Goal: Task Accomplishment & Management: Complete application form

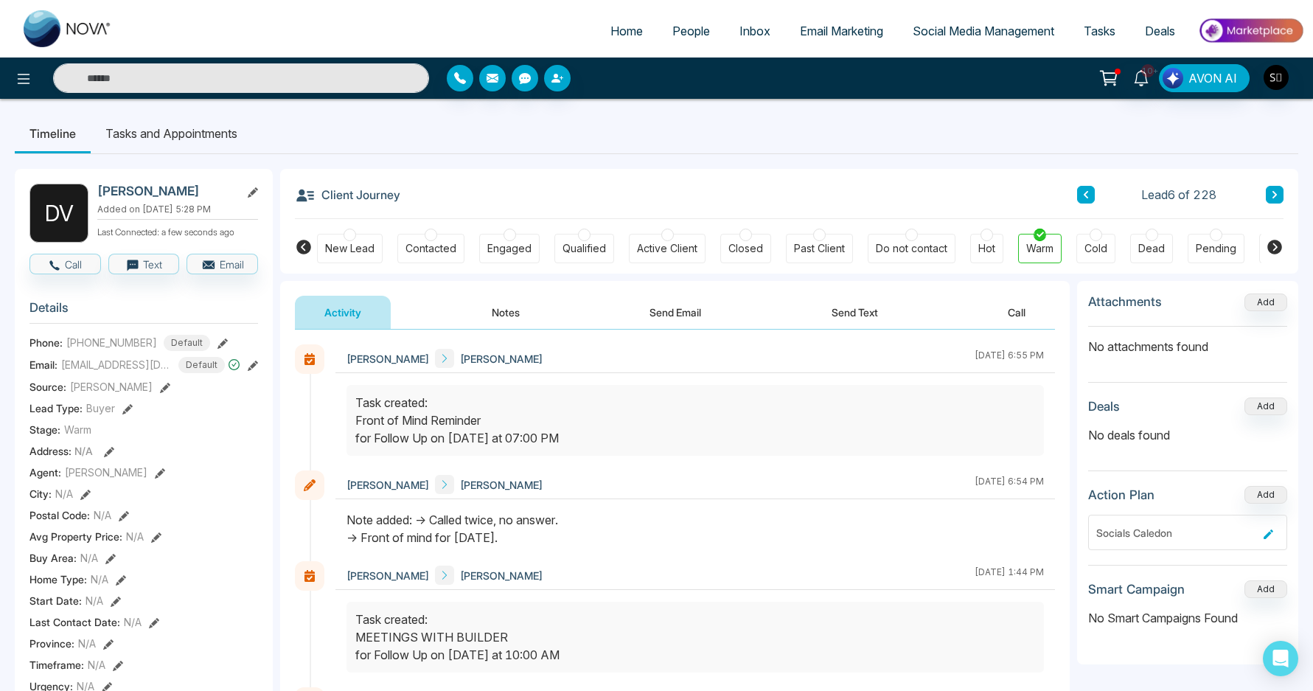
scroll to position [313, 0]
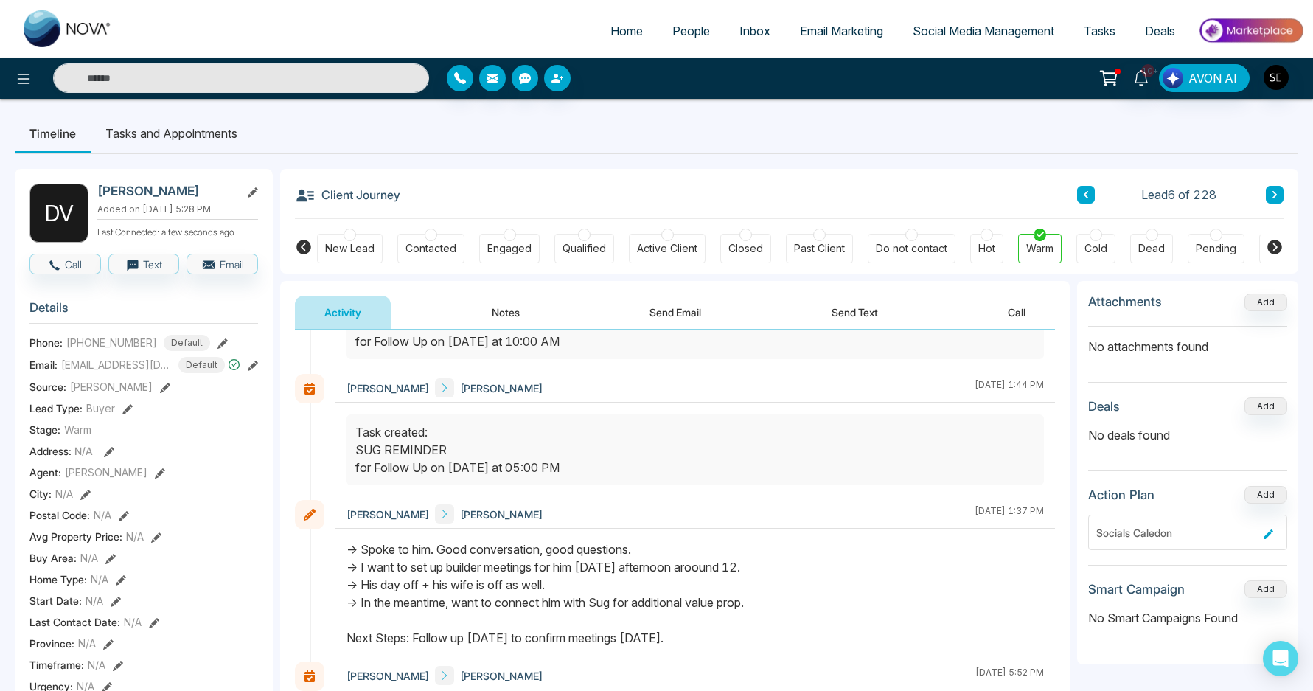
click at [512, 314] on button "Notes" at bounding box center [505, 312] width 87 height 33
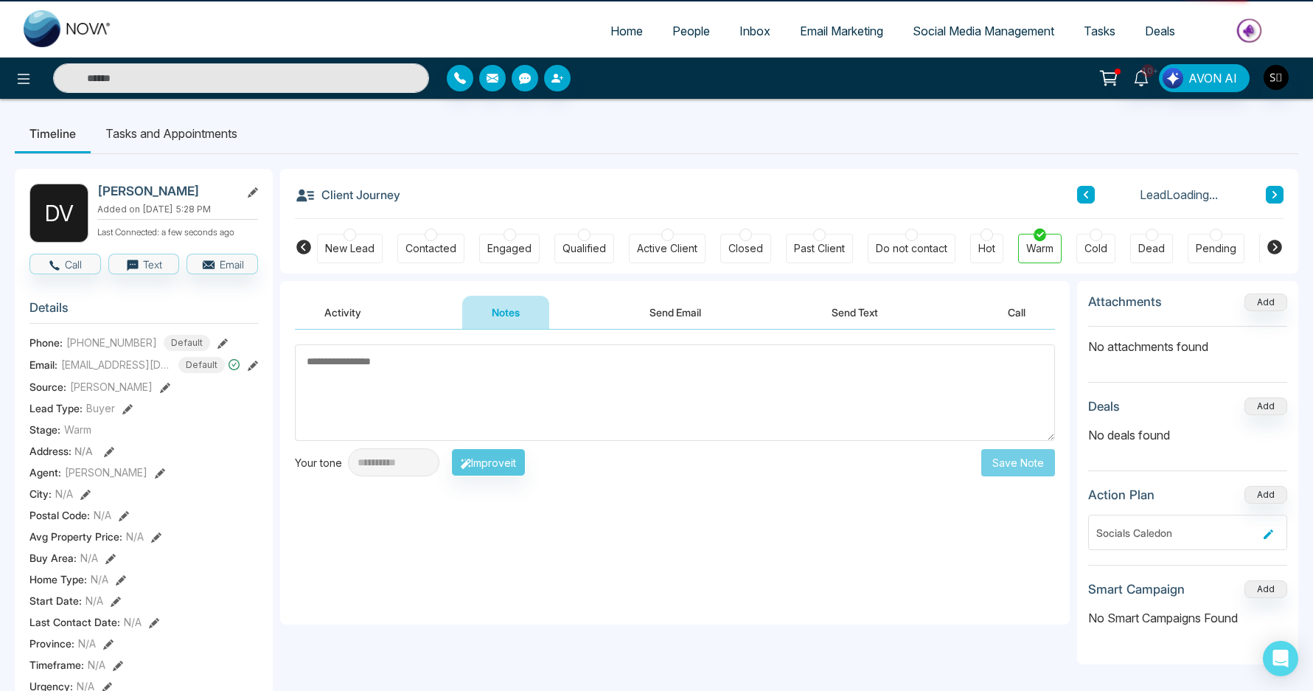
click at [515, 400] on textarea at bounding box center [675, 392] width 760 height 97
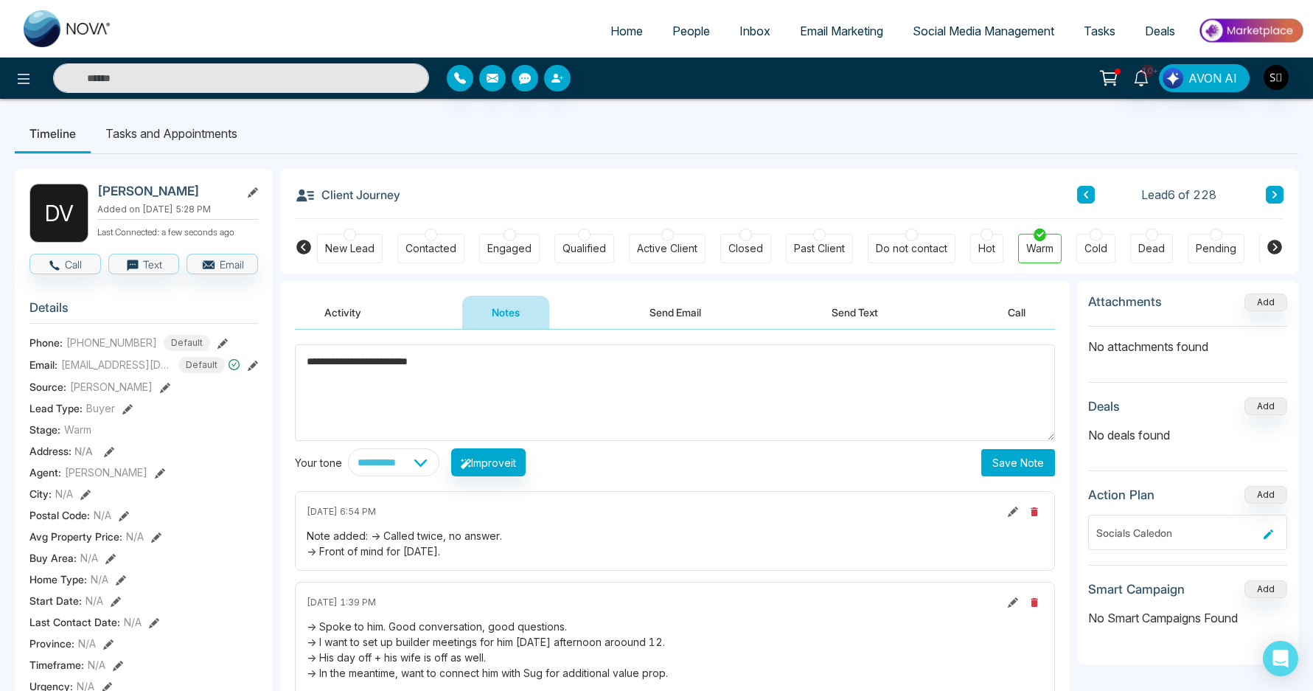
type textarea "**********"
click at [1005, 463] on button "Save Note" at bounding box center [1018, 462] width 74 height 27
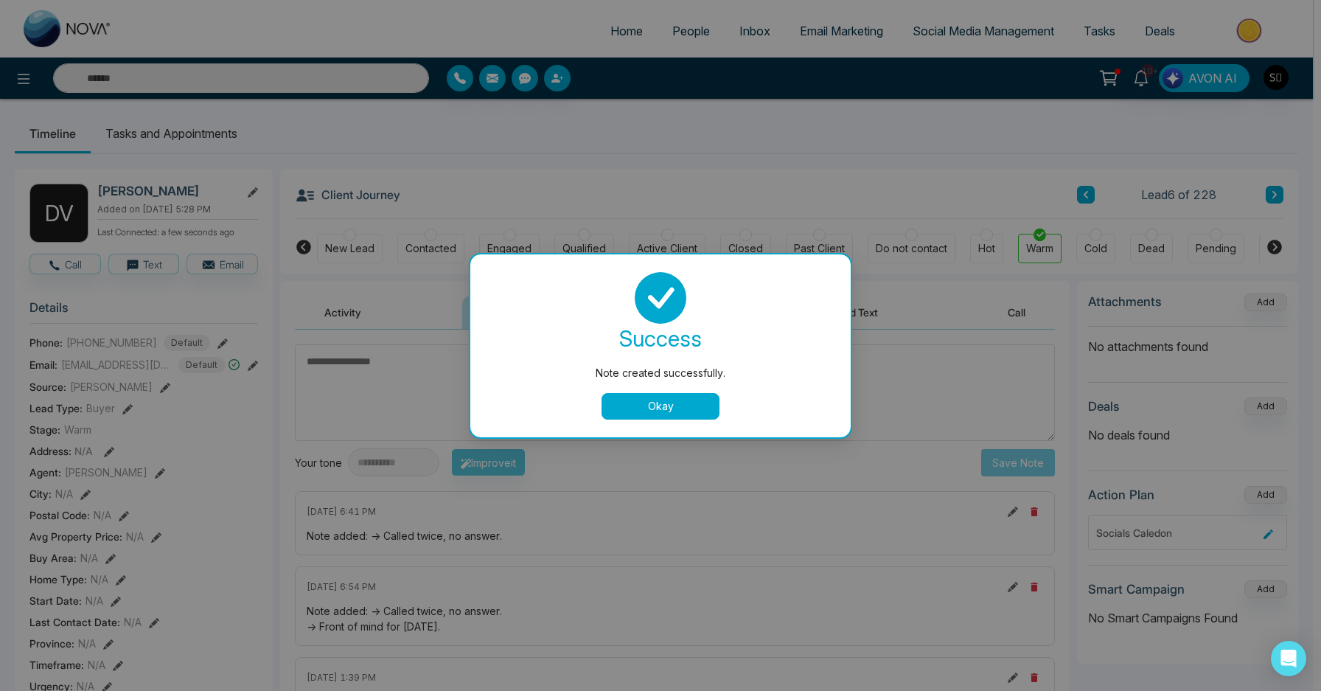
click at [671, 409] on button "Okay" at bounding box center [661, 406] width 118 height 27
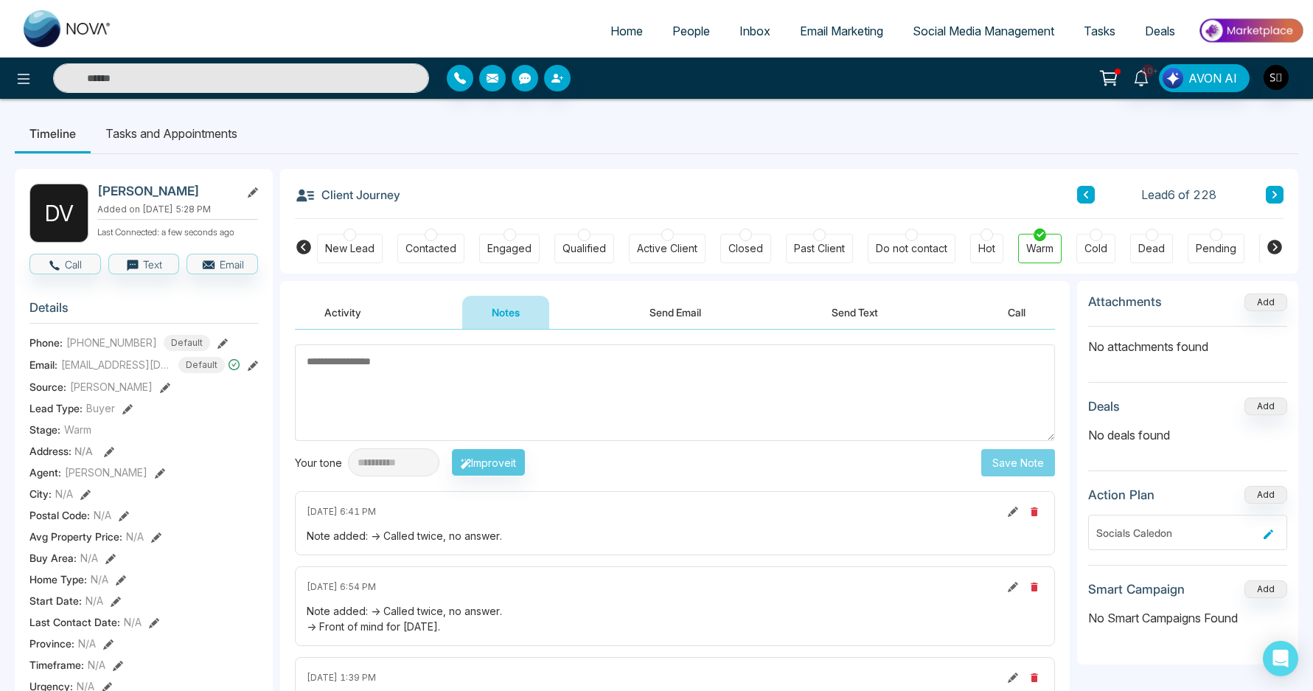
click at [234, 137] on li "Tasks and Appointments" at bounding box center [171, 134] width 161 height 40
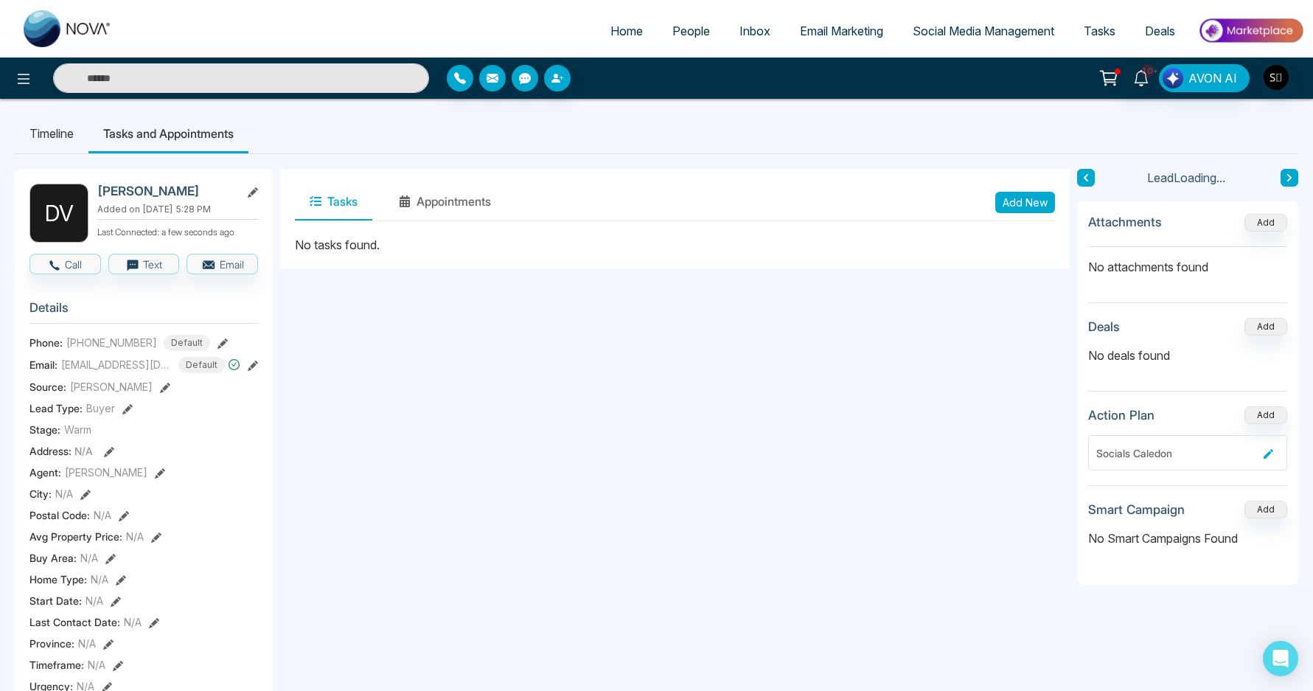
click at [1037, 210] on button "Add New" at bounding box center [1025, 202] width 60 height 21
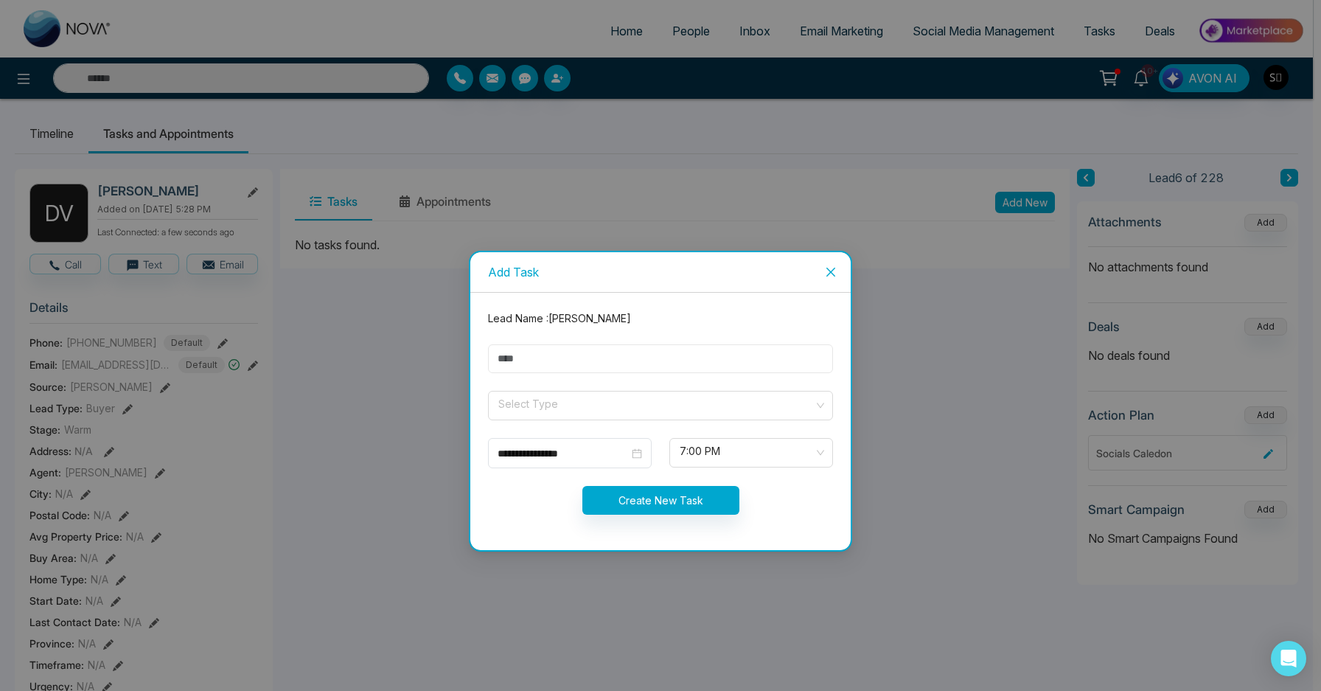
click at [610, 347] on input "text" at bounding box center [660, 358] width 345 height 29
type input "**********"
click at [576, 401] on input "search" at bounding box center [655, 403] width 317 height 22
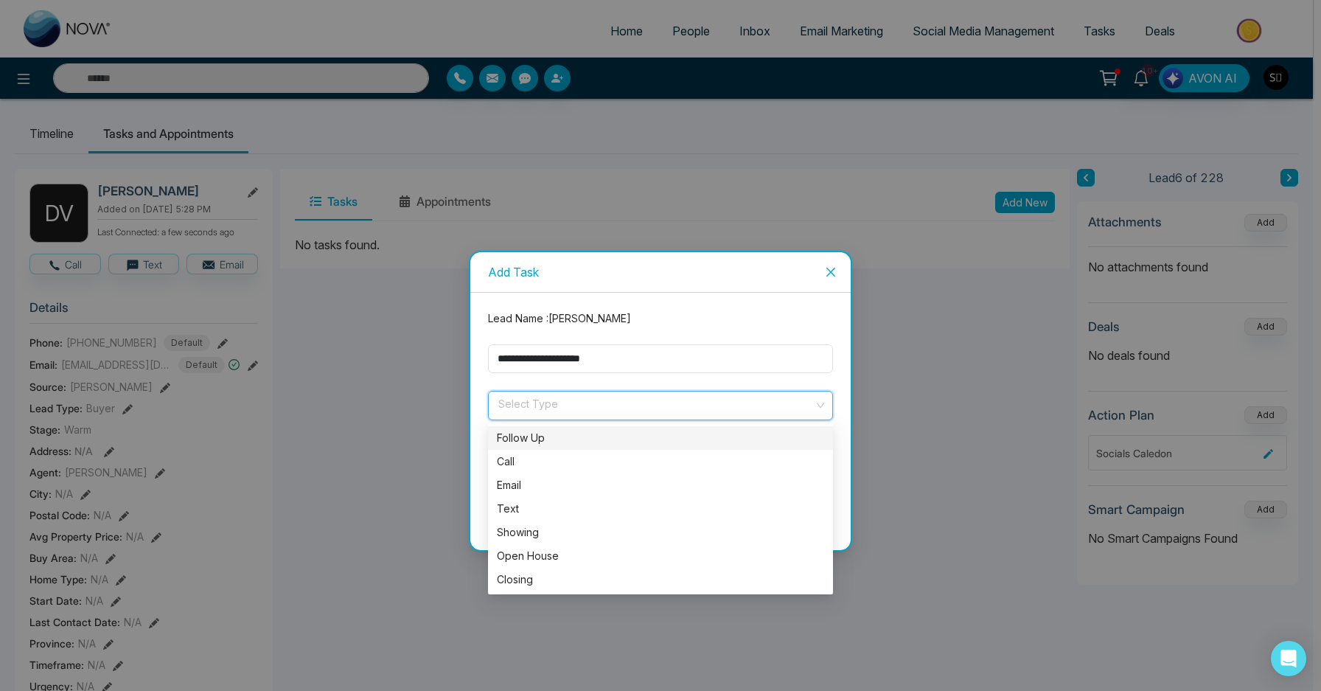
click at [565, 437] on div "Follow Up" at bounding box center [660, 438] width 327 height 16
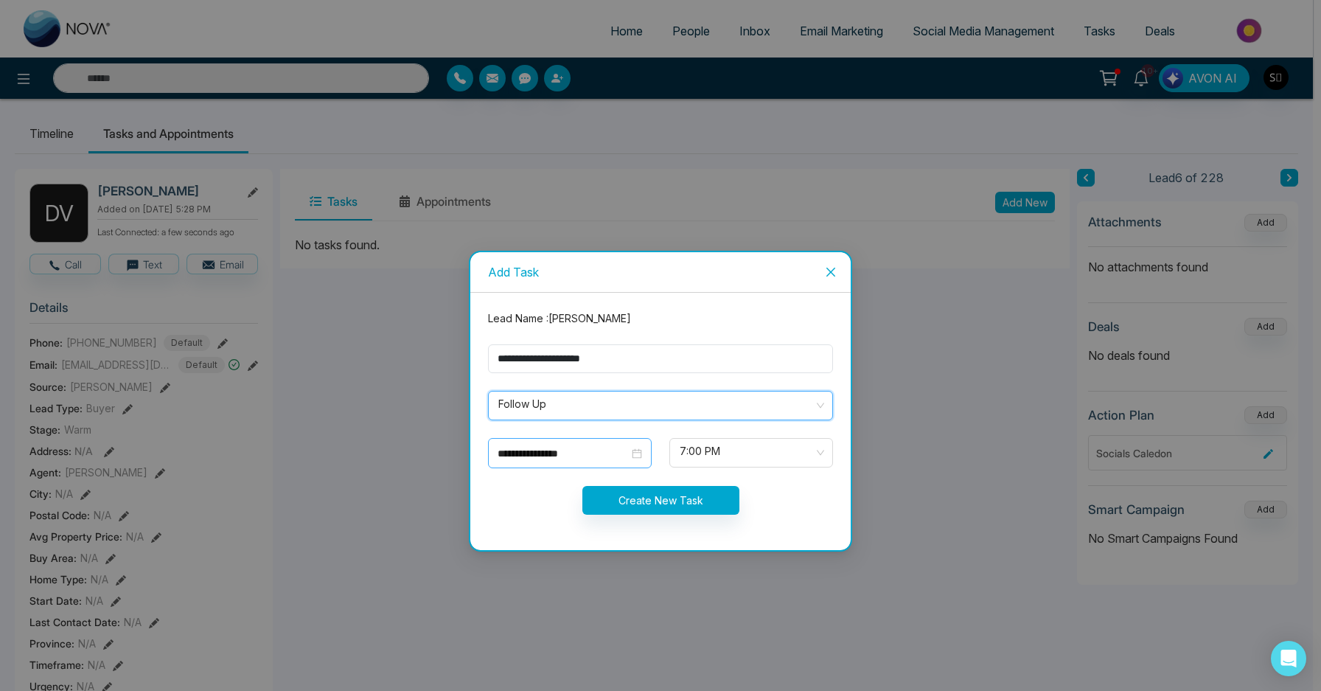
click at [563, 451] on input "**********" at bounding box center [563, 453] width 131 height 16
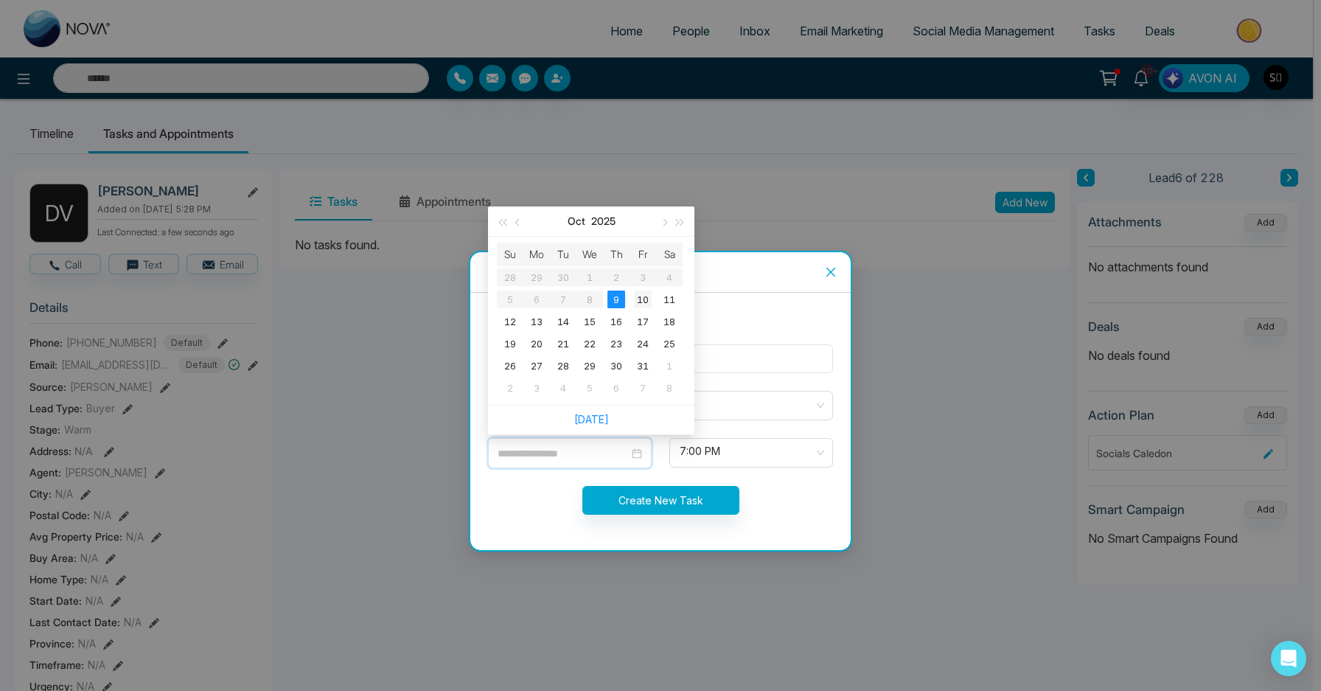
type input "**********"
click at [640, 303] on div "10" at bounding box center [643, 300] width 18 height 18
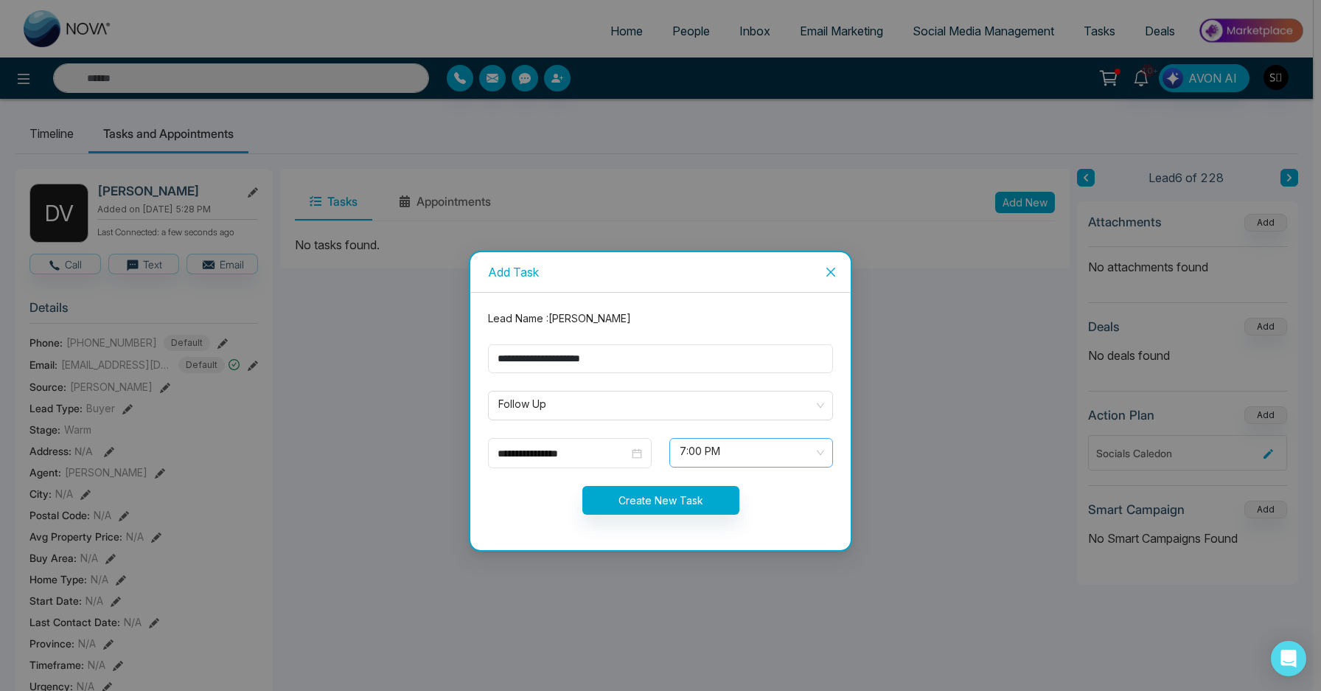
click at [717, 456] on span "7:00 PM" at bounding box center [751, 452] width 143 height 25
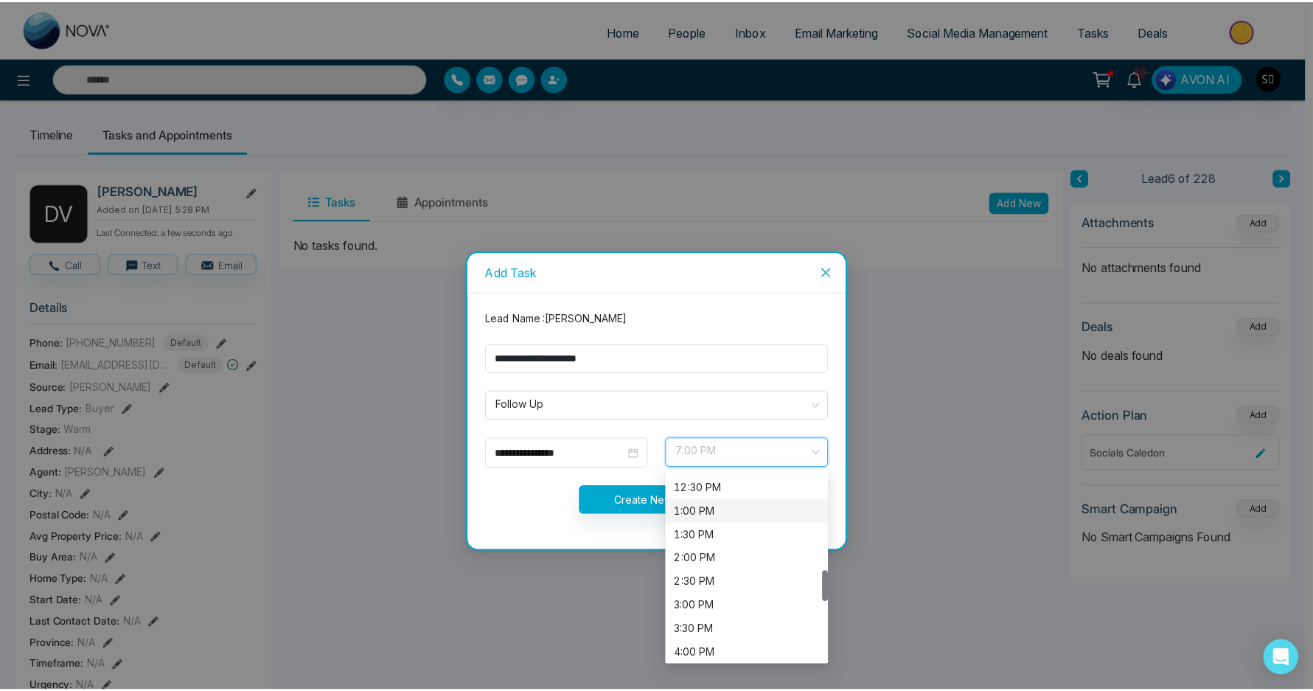
scroll to position [451, 0]
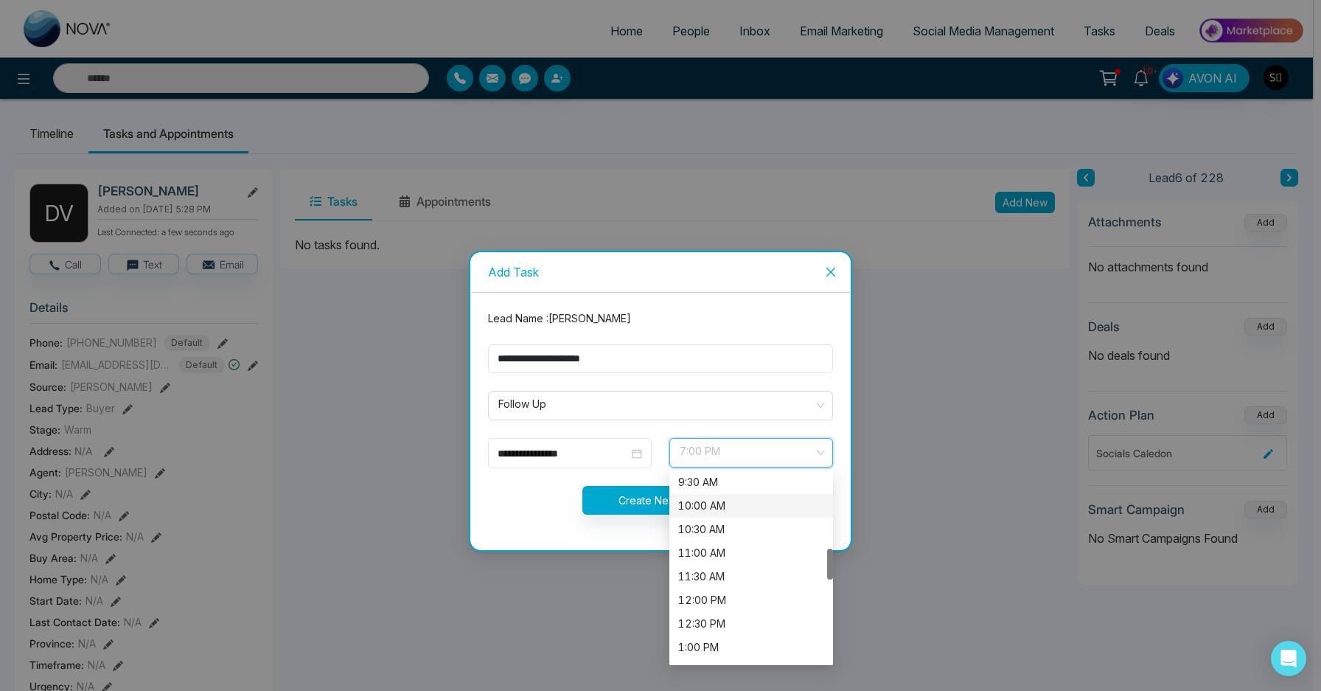
click at [715, 514] on div "10:00 AM" at bounding box center [752, 506] width 164 height 24
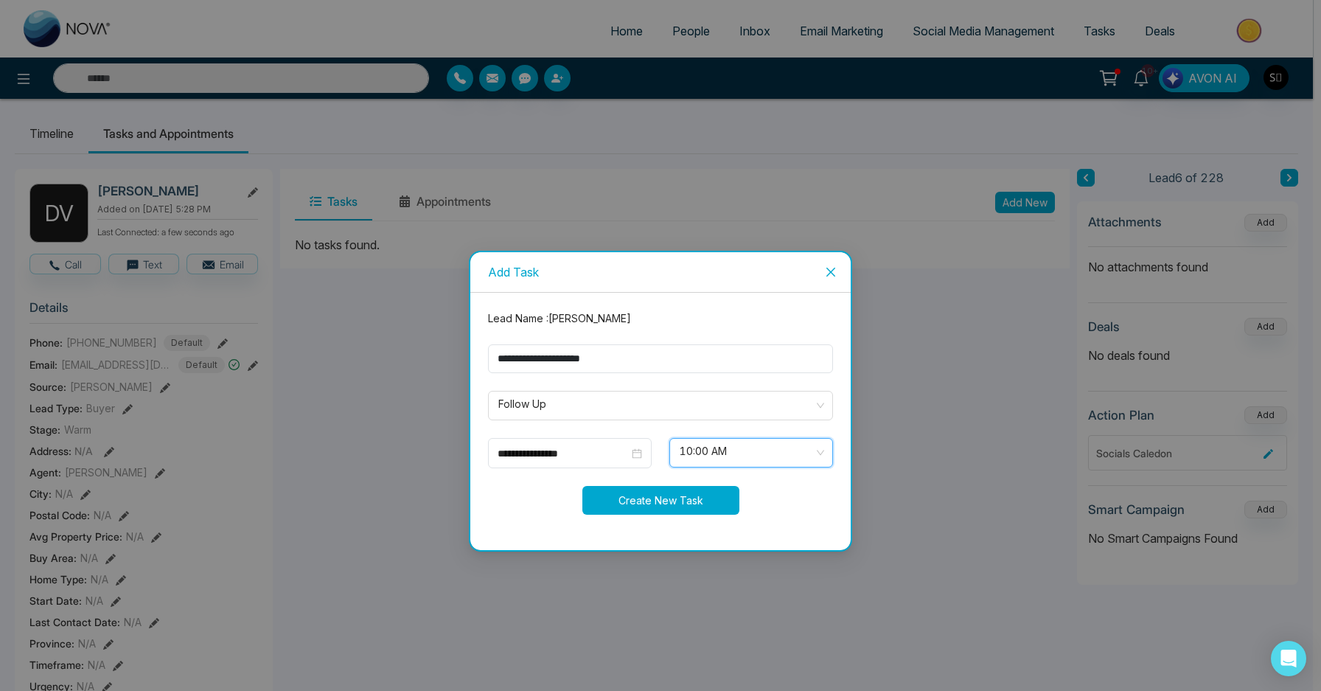
click at [673, 501] on button "Create New Task" at bounding box center [661, 500] width 157 height 29
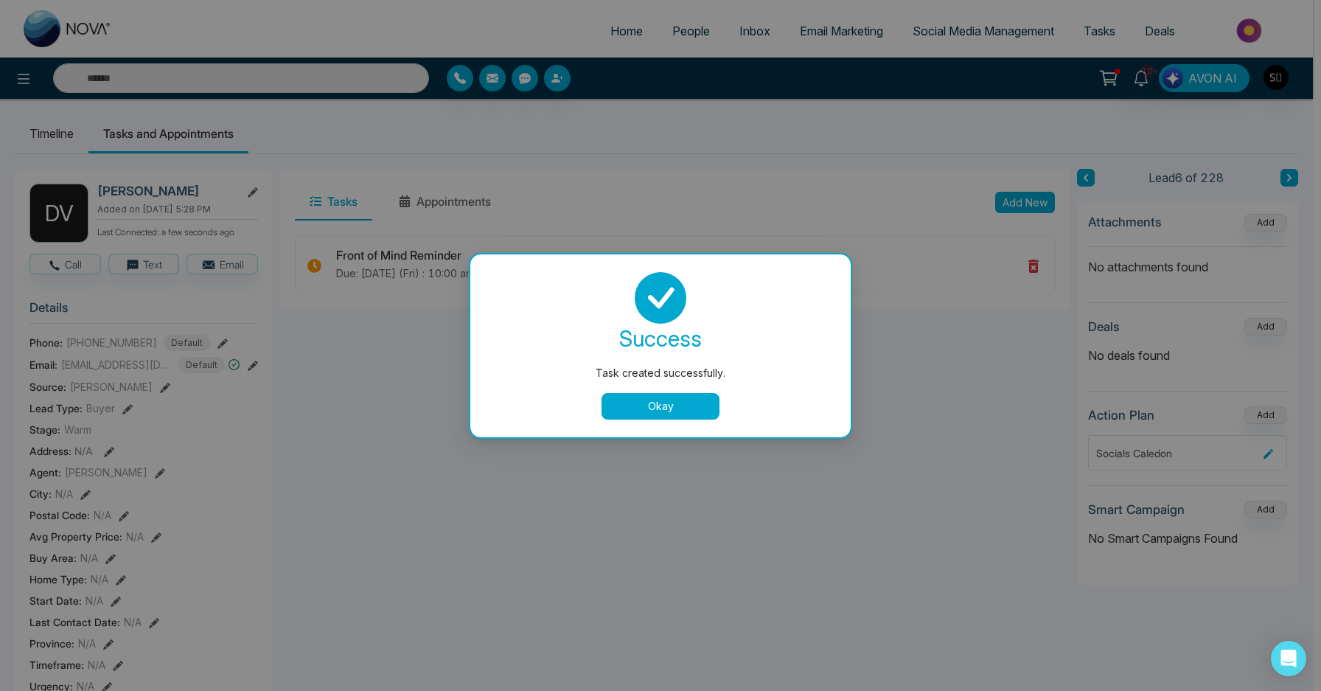
click at [652, 393] on button "Okay" at bounding box center [661, 406] width 118 height 27
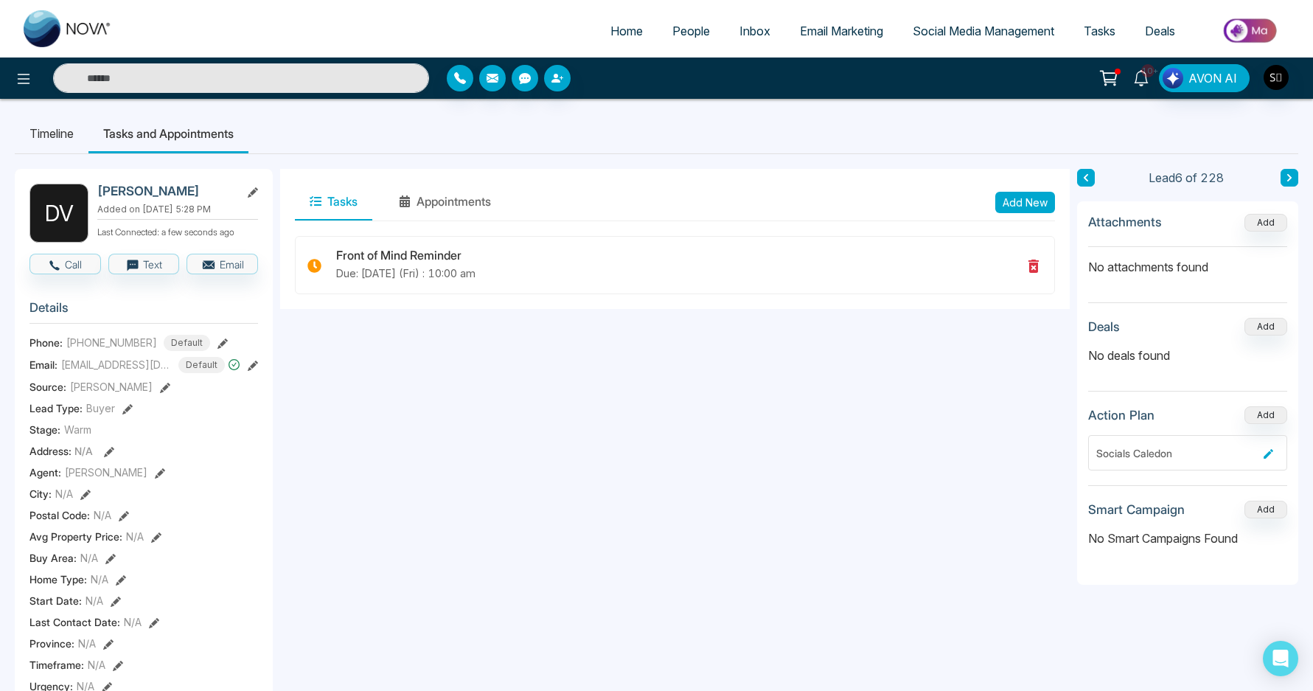
click at [1147, 83] on icon at bounding box center [1141, 78] width 16 height 16
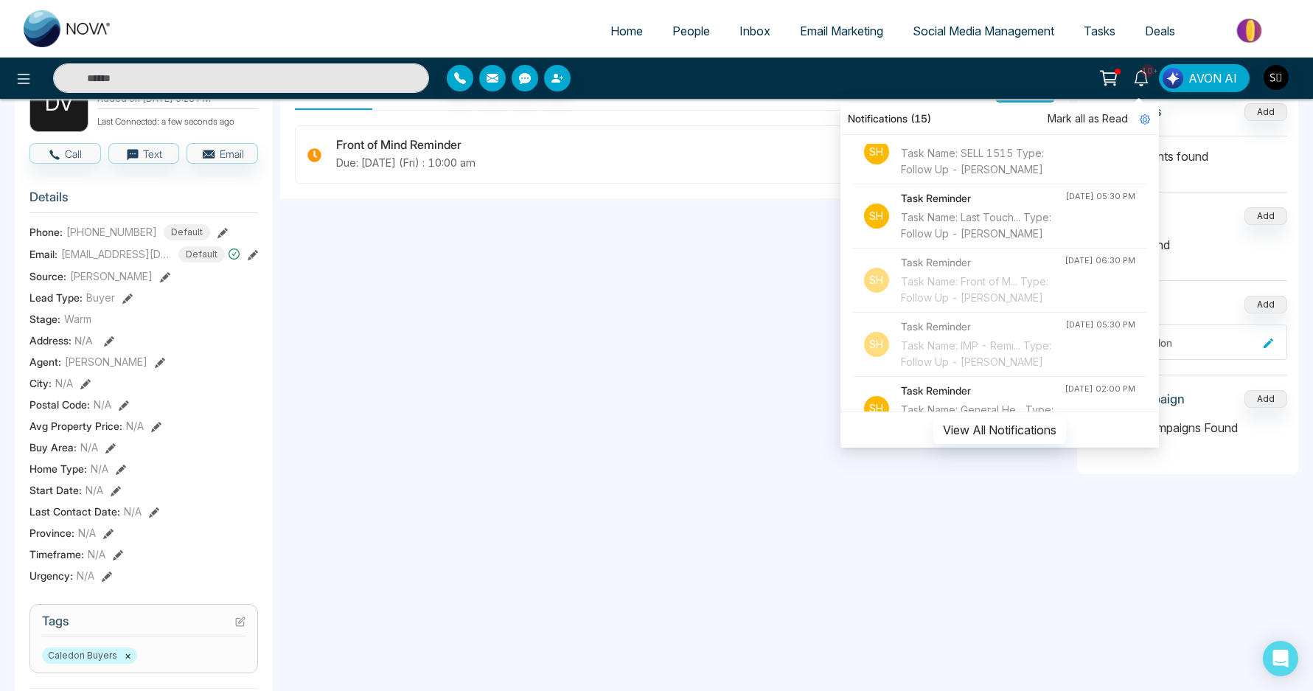
scroll to position [1337, 0]
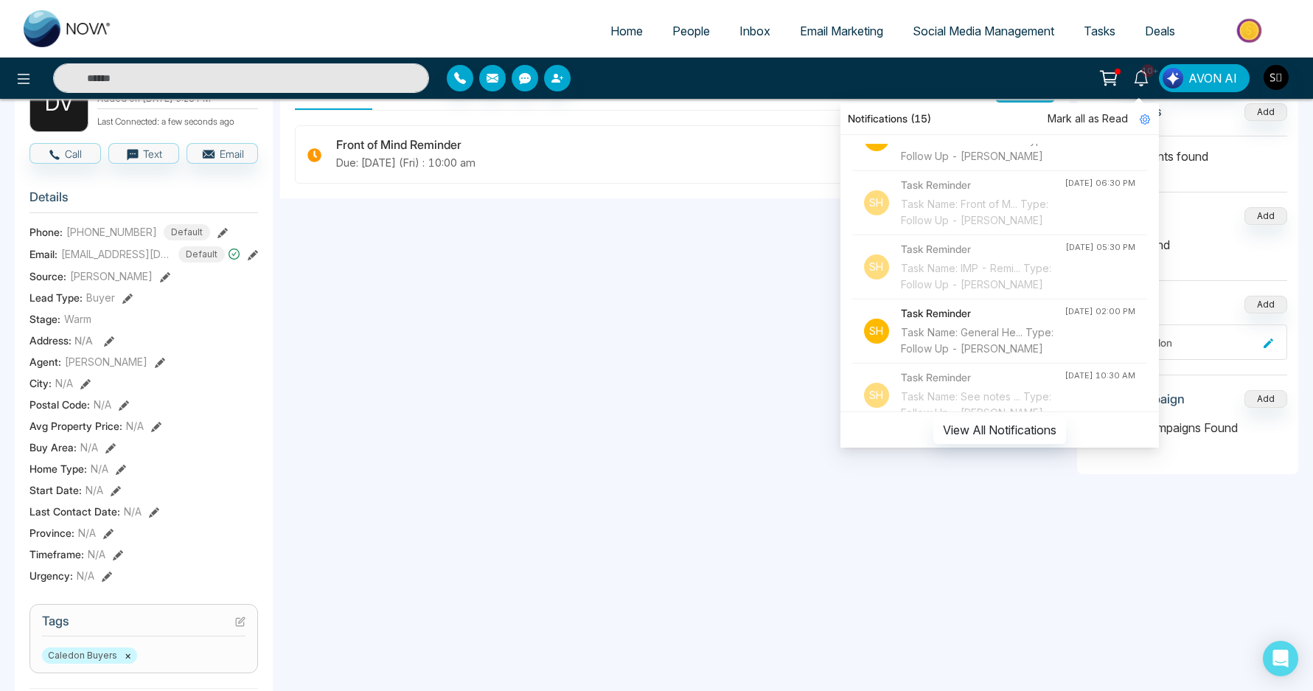
click at [996, 100] on div "Task Name: SELL 1515 Type: Follow Up - [PERSON_NAME]" at bounding box center [982, 84] width 163 height 32
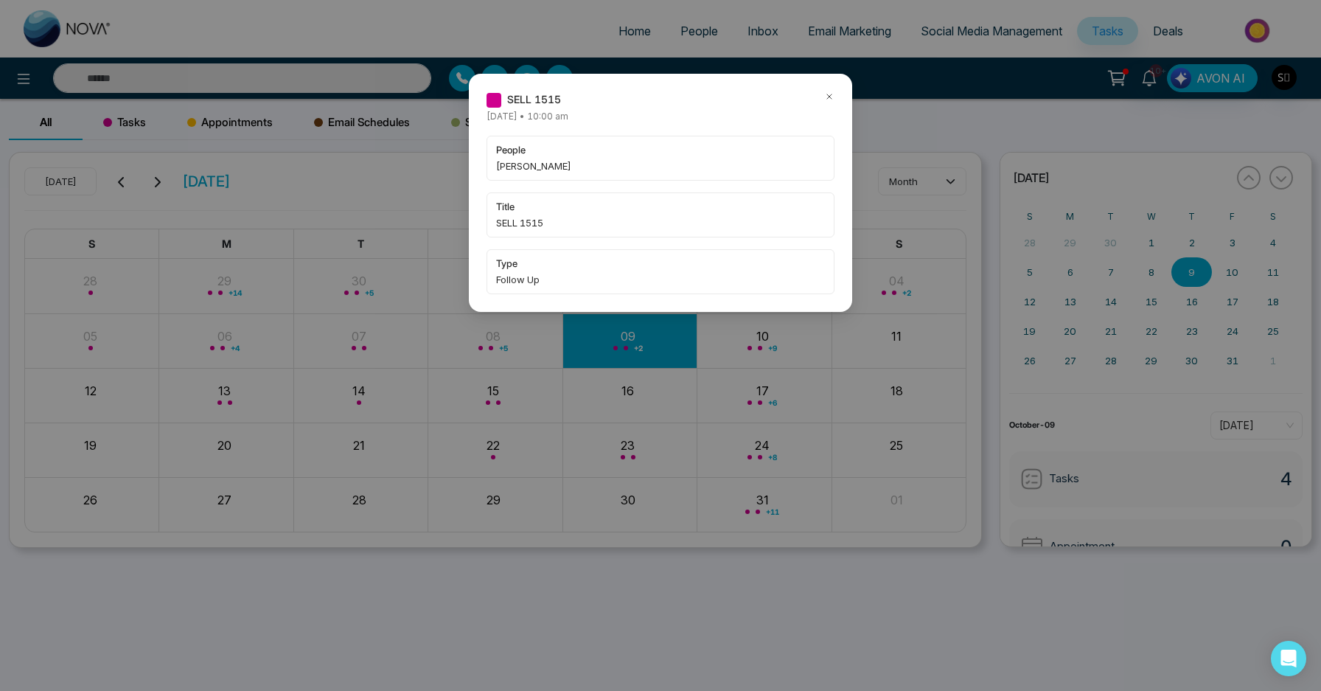
click at [510, 165] on span "[PERSON_NAME]" at bounding box center [660, 166] width 329 height 15
copy span "[PERSON_NAME]"
click at [830, 100] on icon at bounding box center [829, 96] width 10 height 10
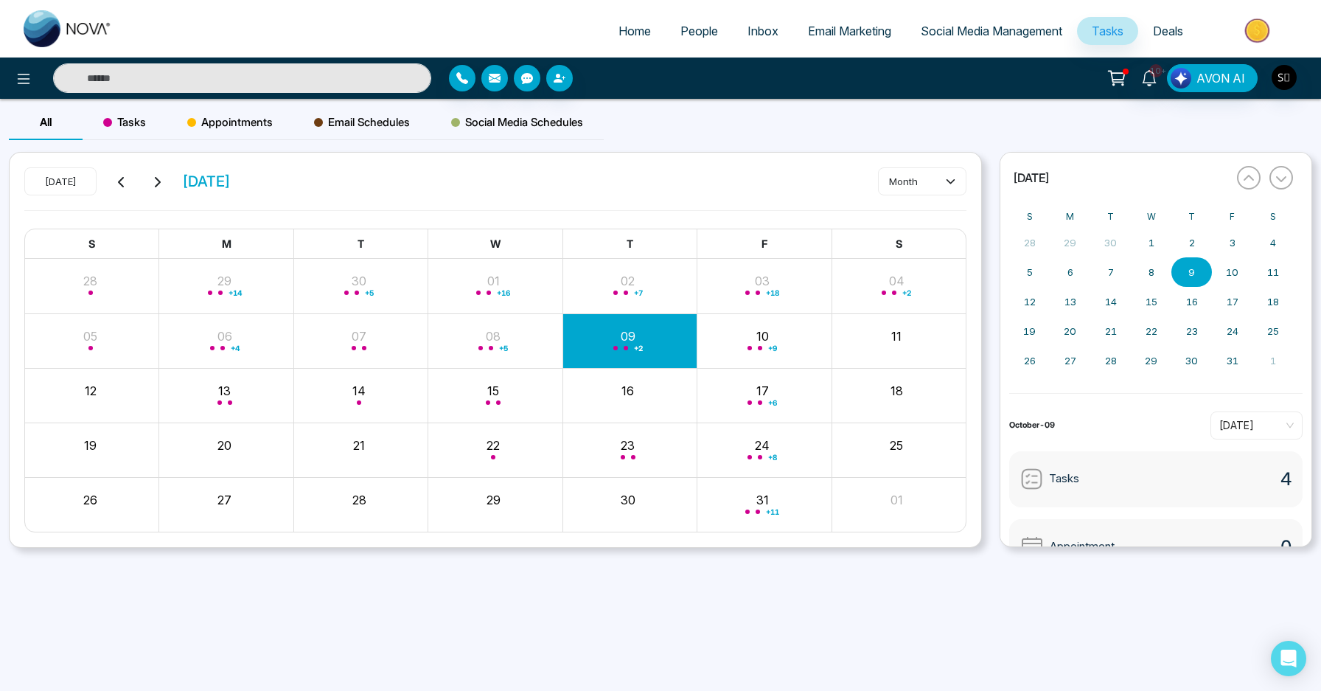
click at [320, 90] on input "text" at bounding box center [242, 77] width 378 height 29
paste input "****"
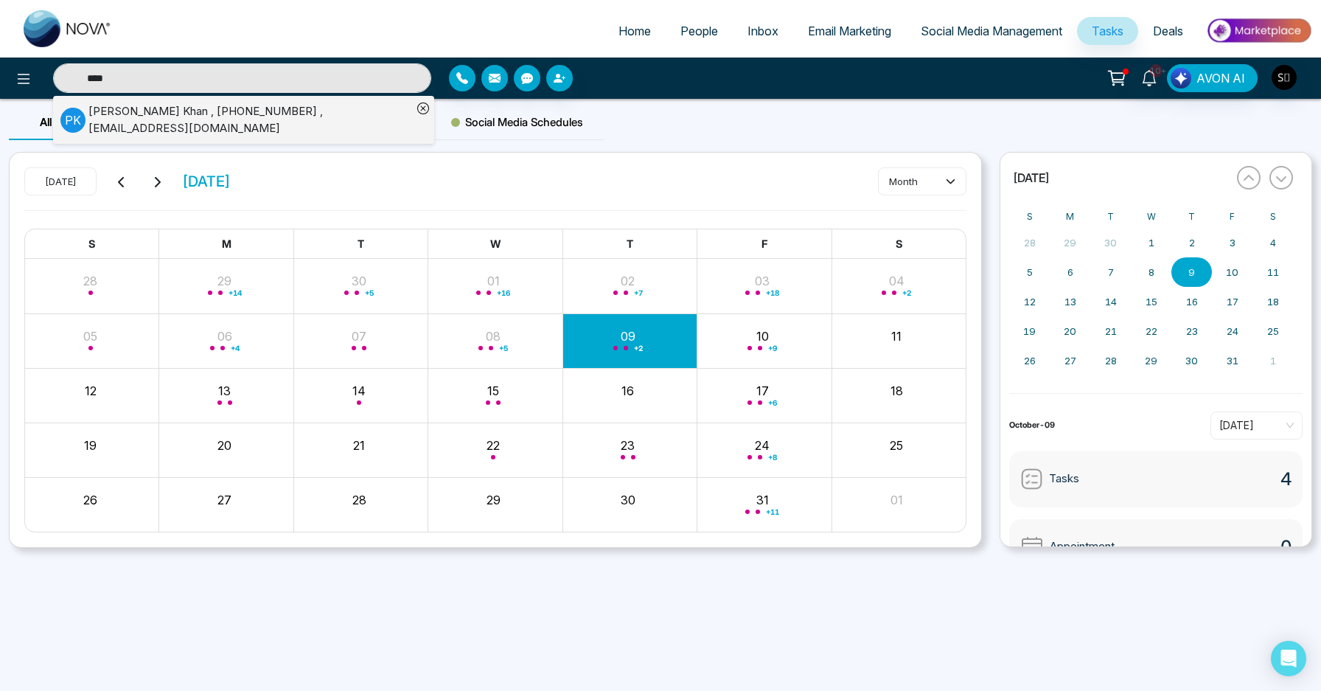
type input "****"
click at [320, 116] on div "[PERSON_NAME] , [PHONE_NUMBER] , [EMAIL_ADDRESS][DOMAIN_NAME]" at bounding box center [250, 119] width 324 height 33
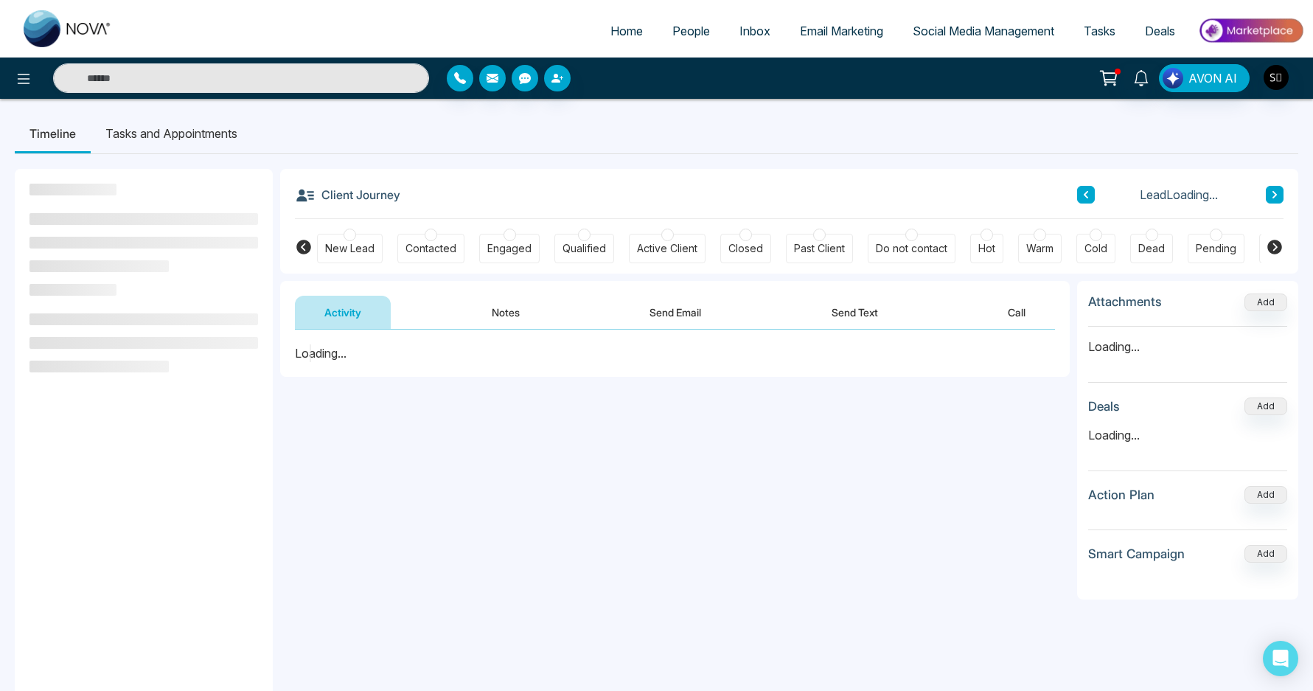
click at [504, 300] on button "Notes" at bounding box center [505, 312] width 87 height 33
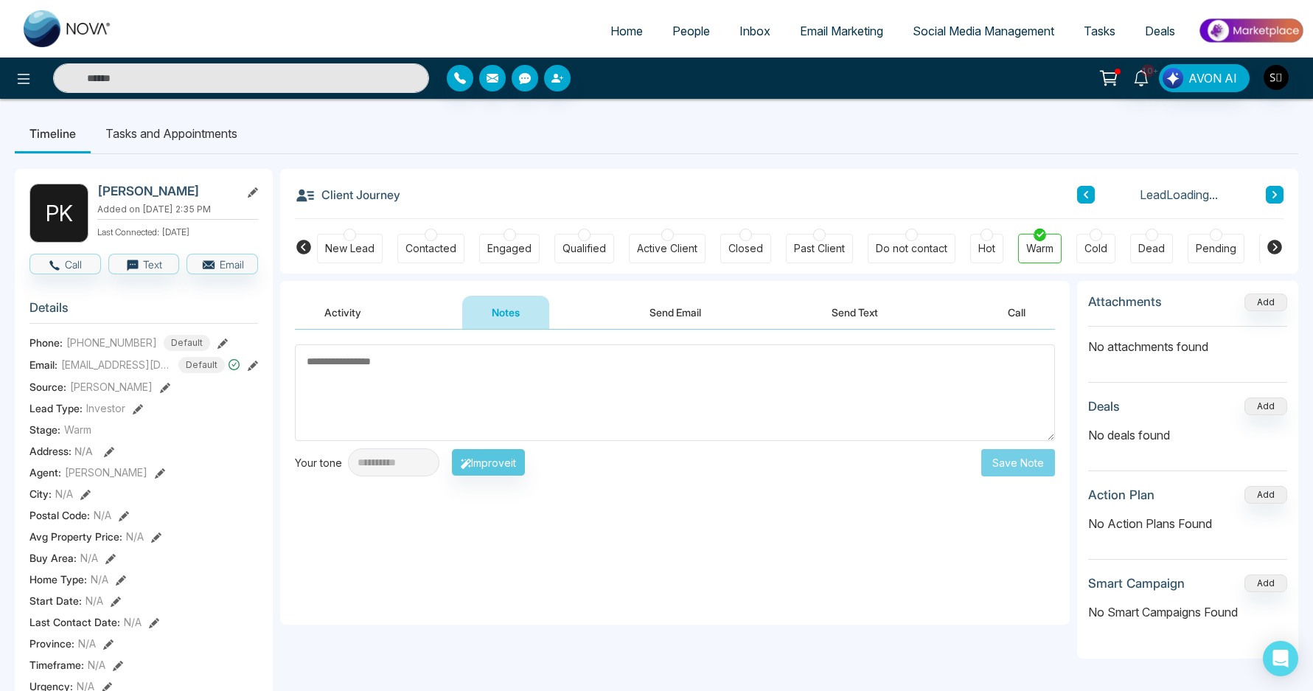
click at [213, 146] on li "Tasks and Appointments" at bounding box center [171, 134] width 161 height 40
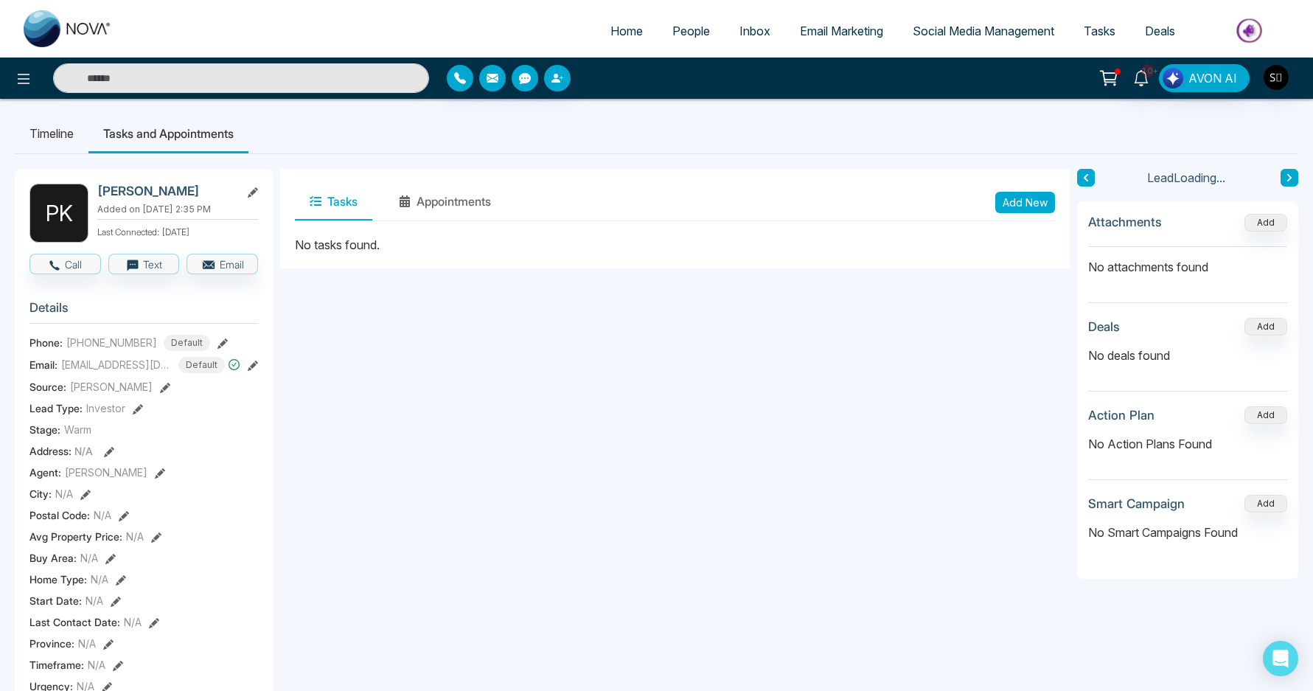
click at [1048, 203] on button "Add New" at bounding box center [1025, 202] width 60 height 21
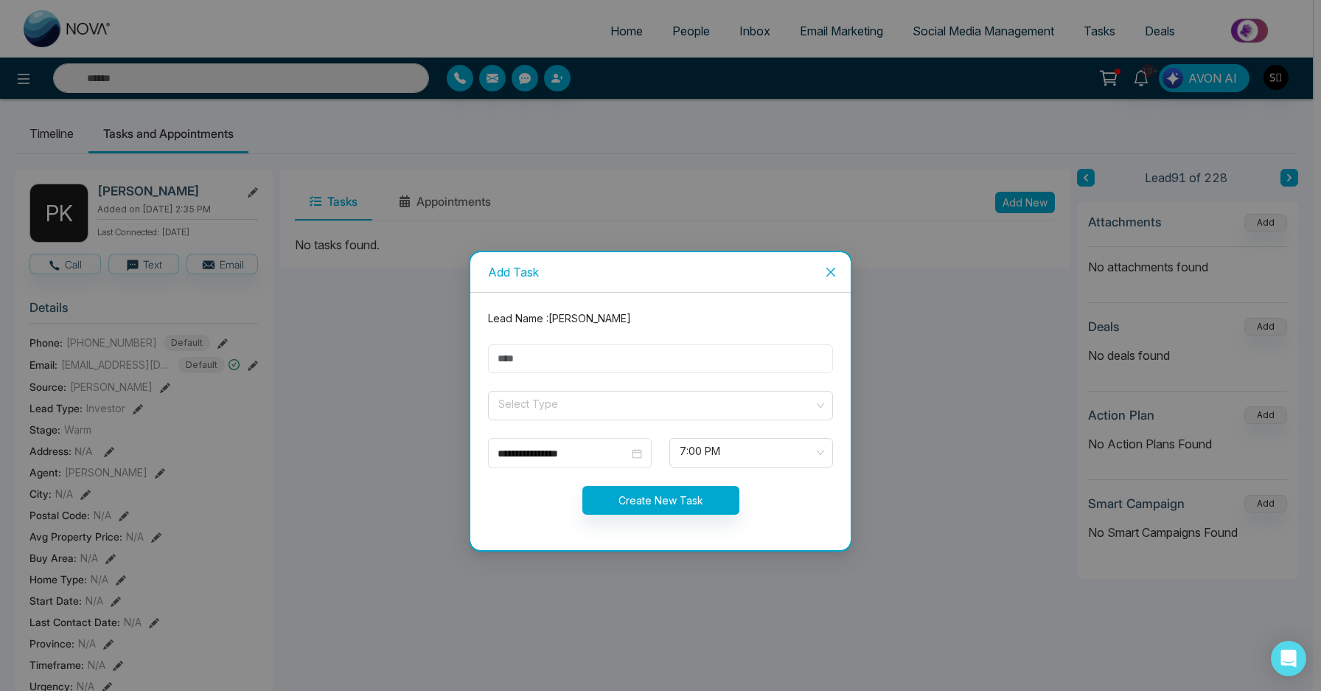
click at [557, 350] on input "text" at bounding box center [660, 358] width 345 height 29
type input "**********"
click at [624, 410] on input "search" at bounding box center [655, 403] width 317 height 22
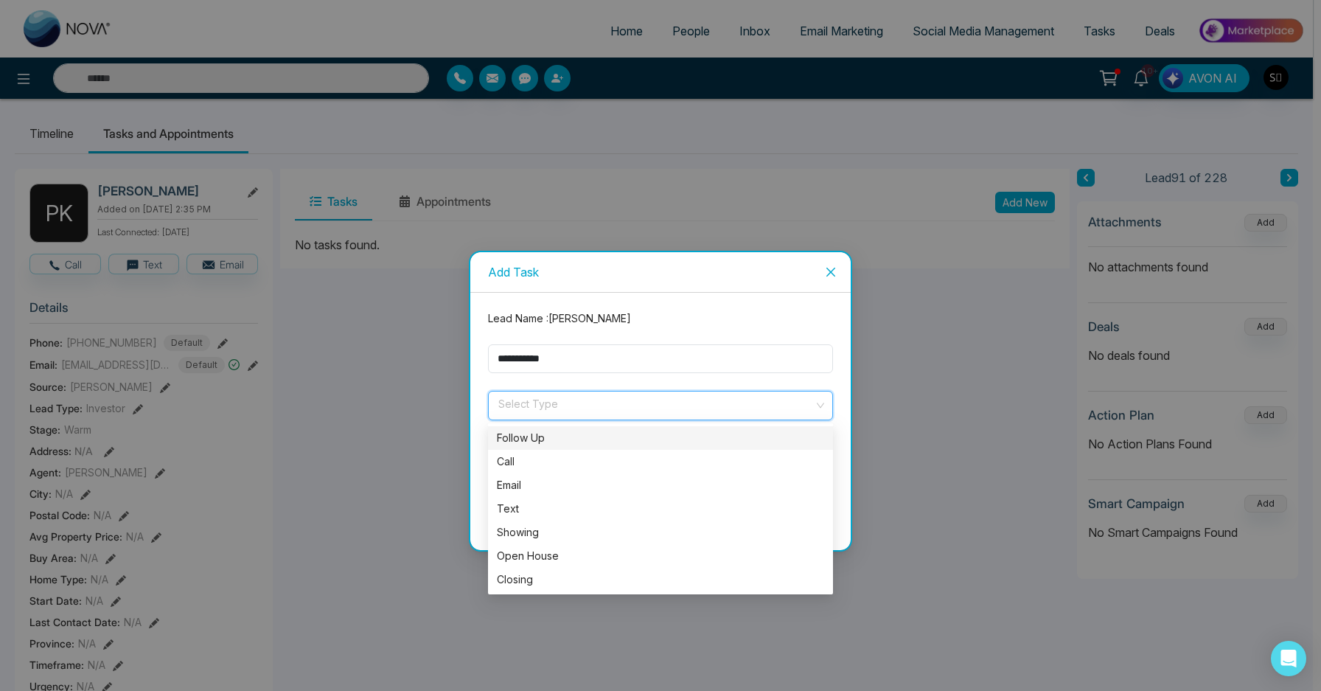
click at [599, 442] on div "Follow Up" at bounding box center [660, 438] width 327 height 16
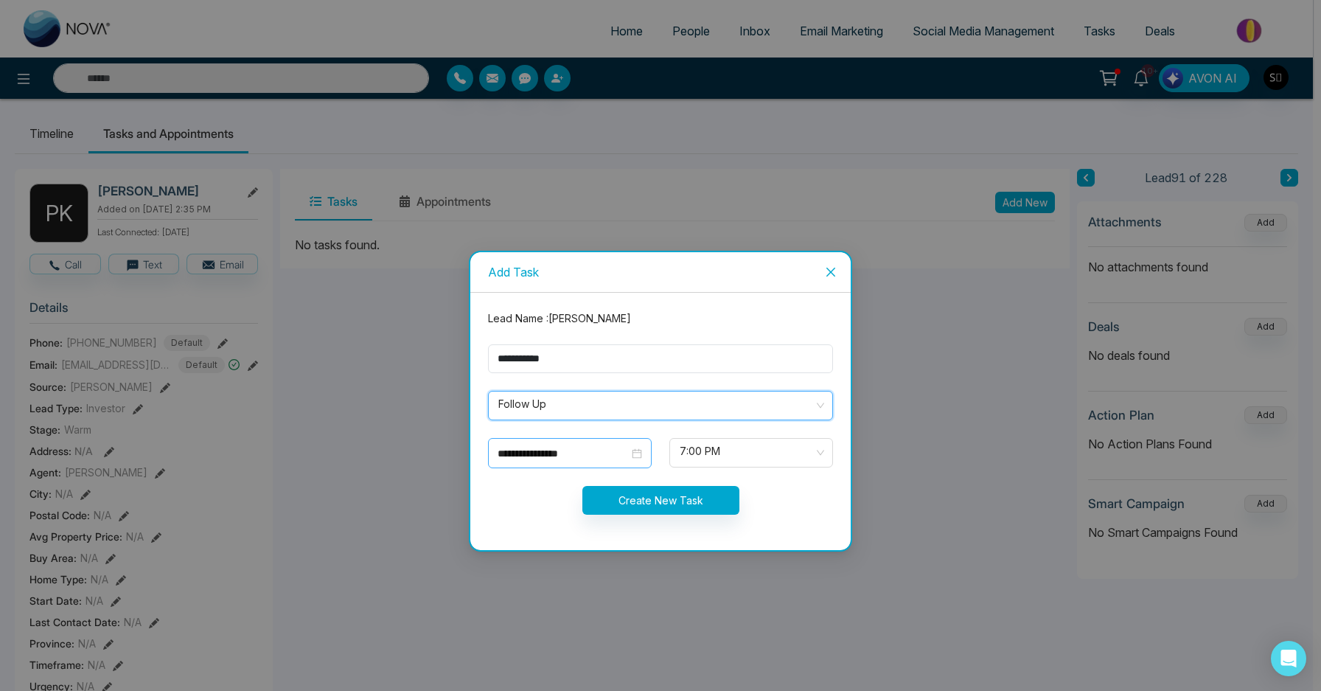
click at [555, 450] on input "**********" at bounding box center [563, 453] width 131 height 16
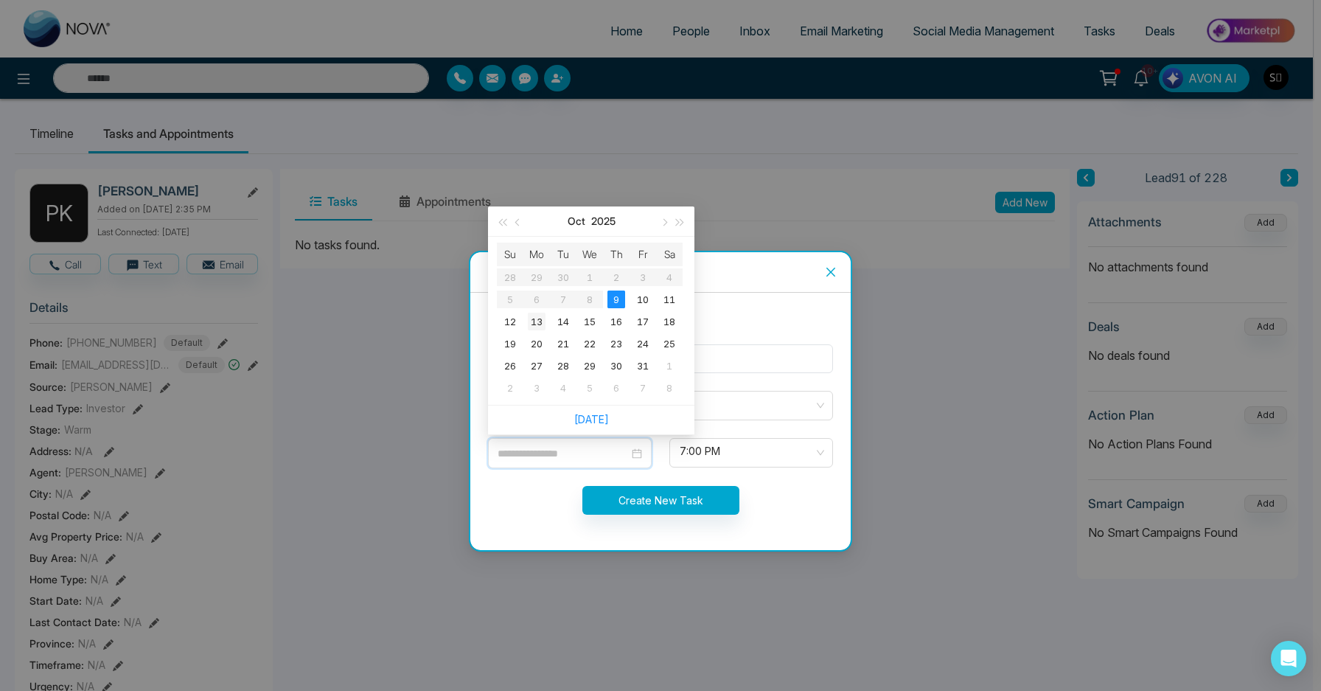
type input "**********"
click at [538, 319] on div "13" at bounding box center [537, 322] width 18 height 18
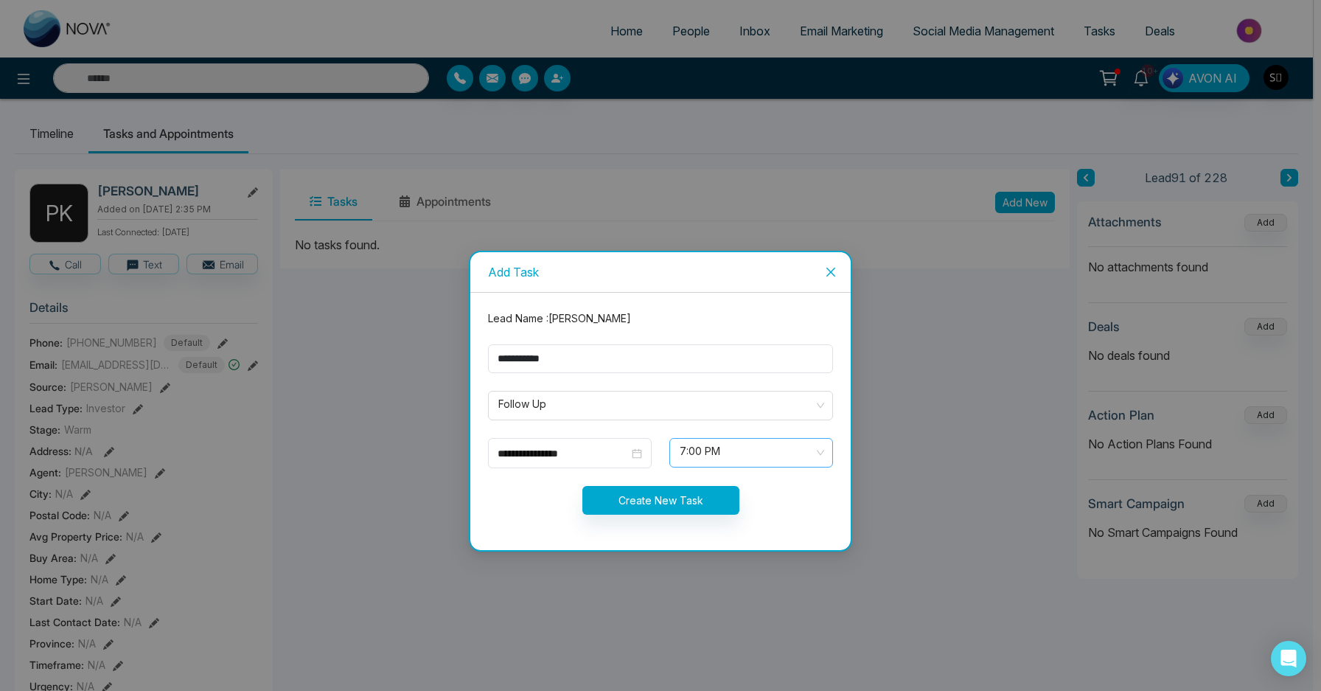
click at [726, 450] on span "7:00 PM" at bounding box center [751, 452] width 143 height 25
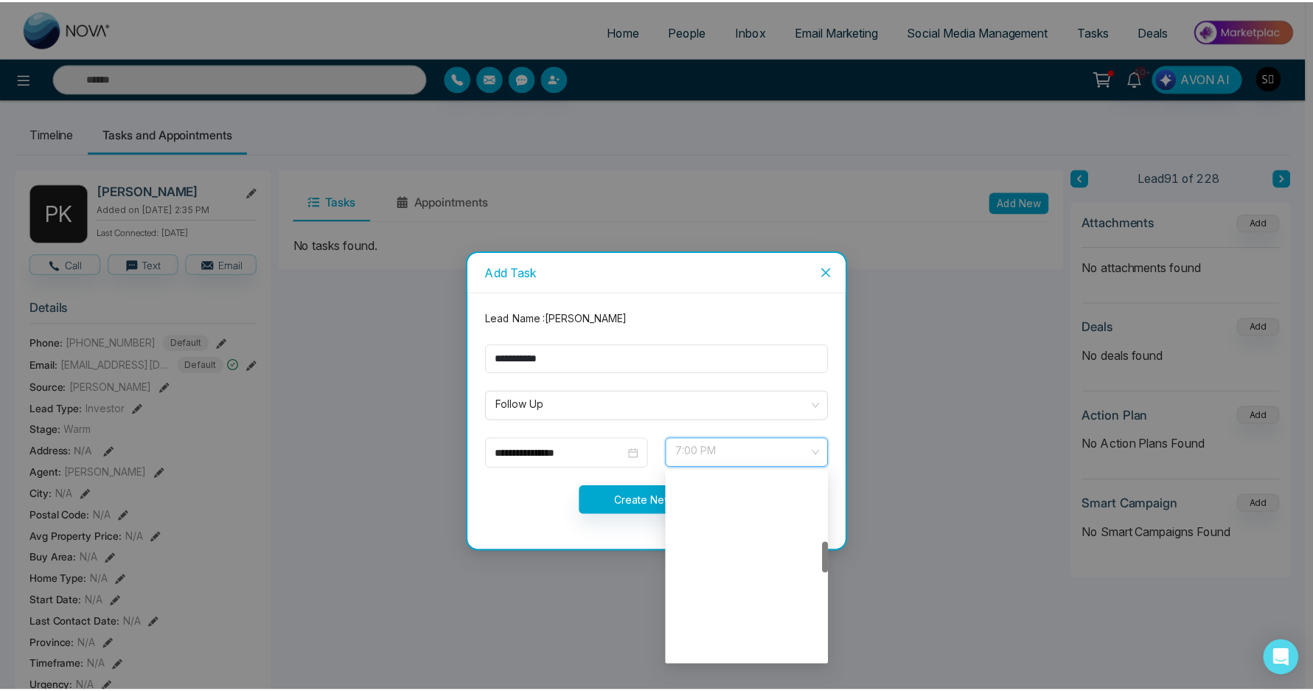
scroll to position [415, 0]
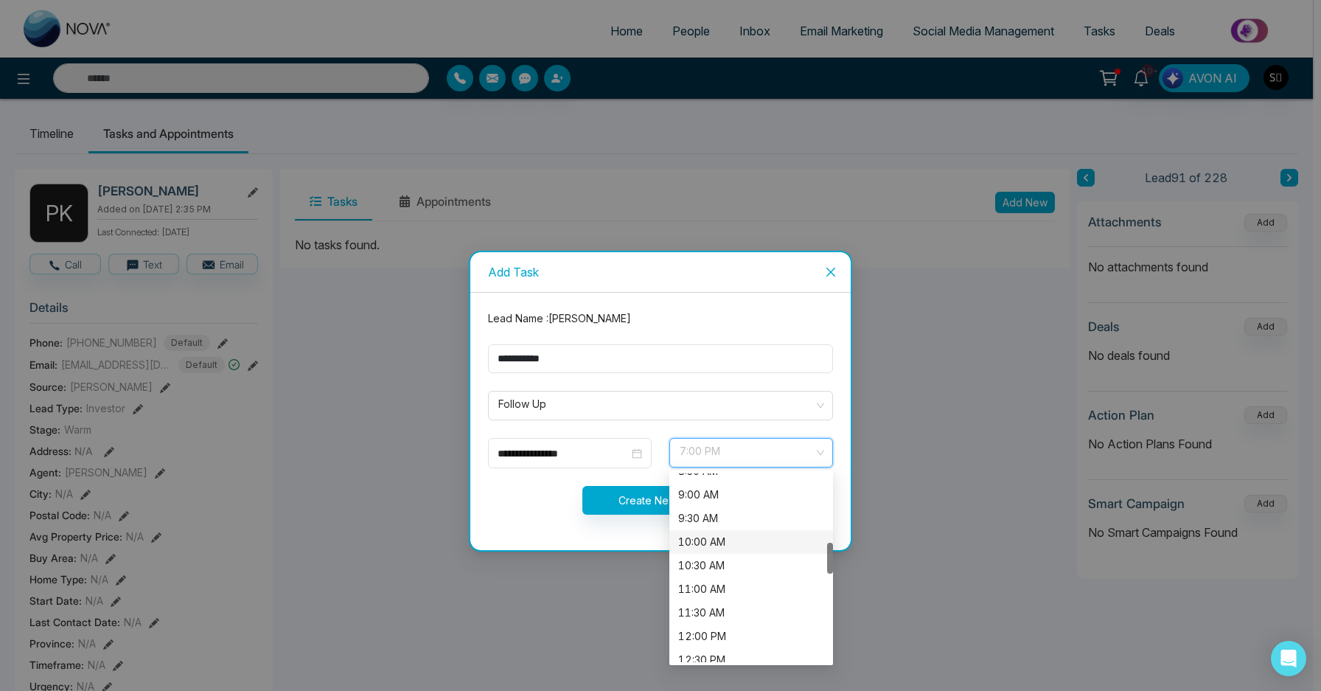
click at [735, 547] on div "10:00 AM" at bounding box center [751, 542] width 146 height 16
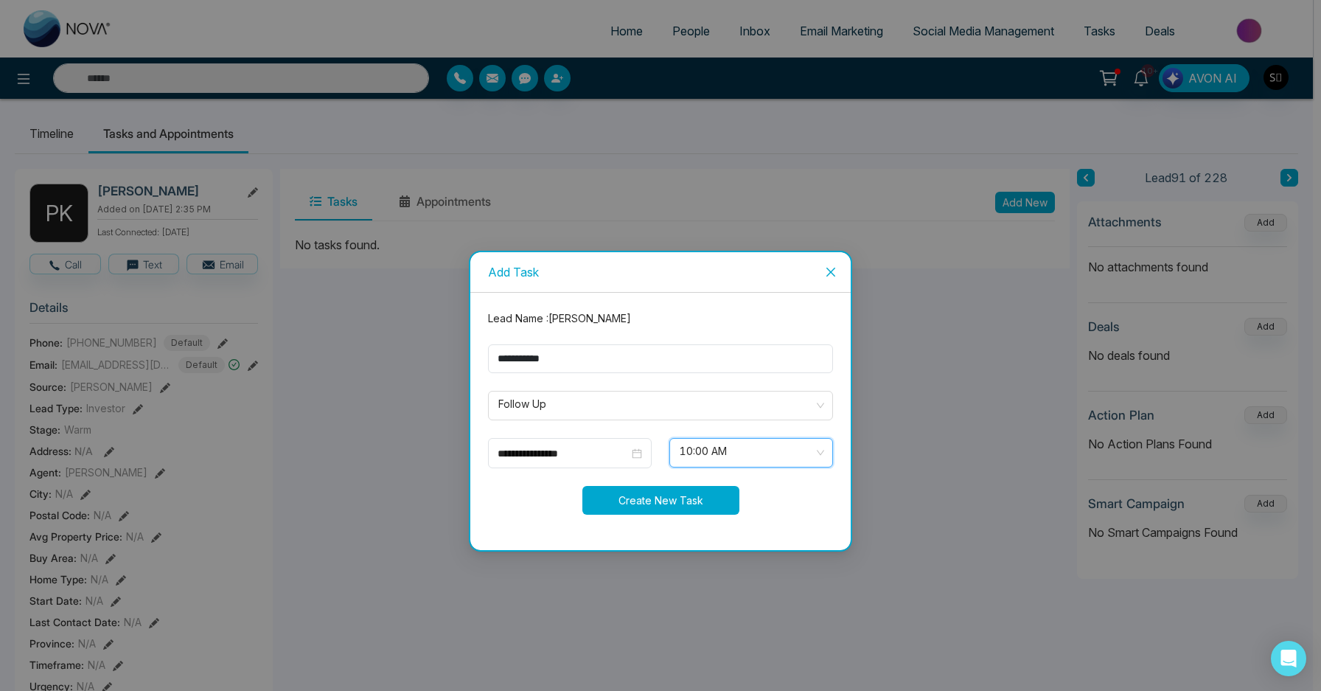
click at [662, 489] on button "Create New Task" at bounding box center [661, 500] width 157 height 29
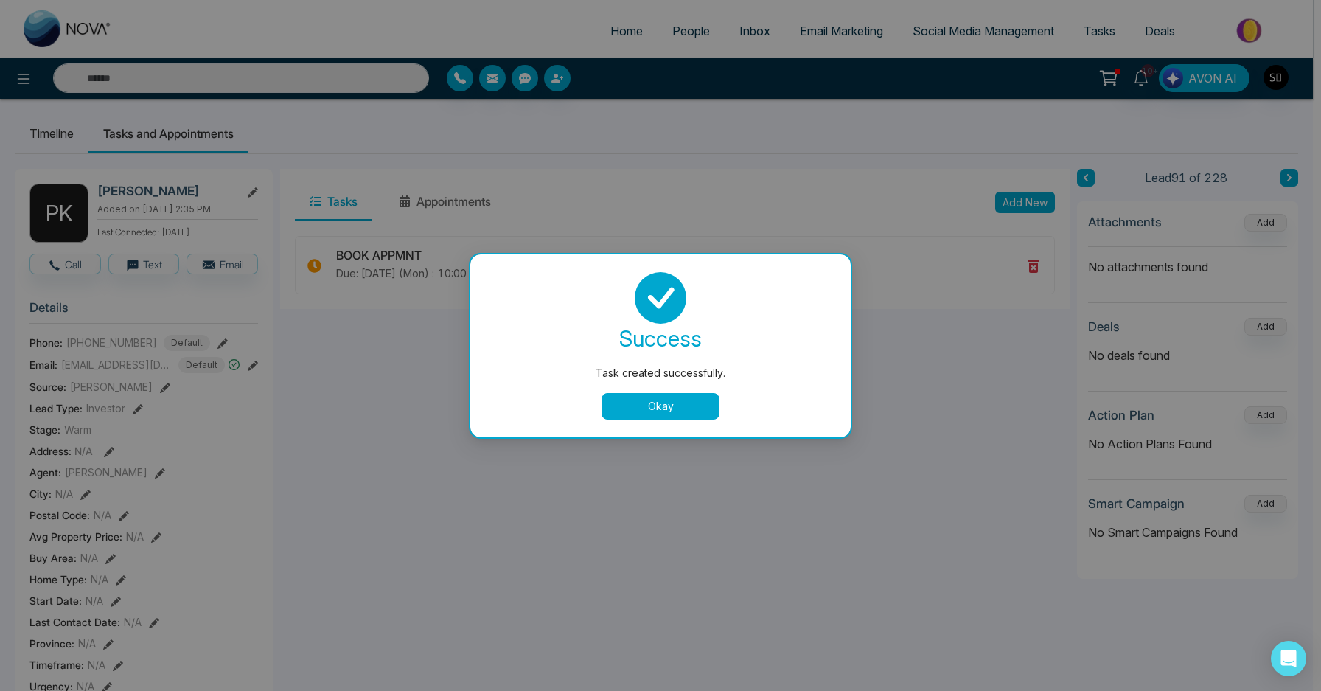
click at [665, 410] on button "Okay" at bounding box center [661, 406] width 118 height 27
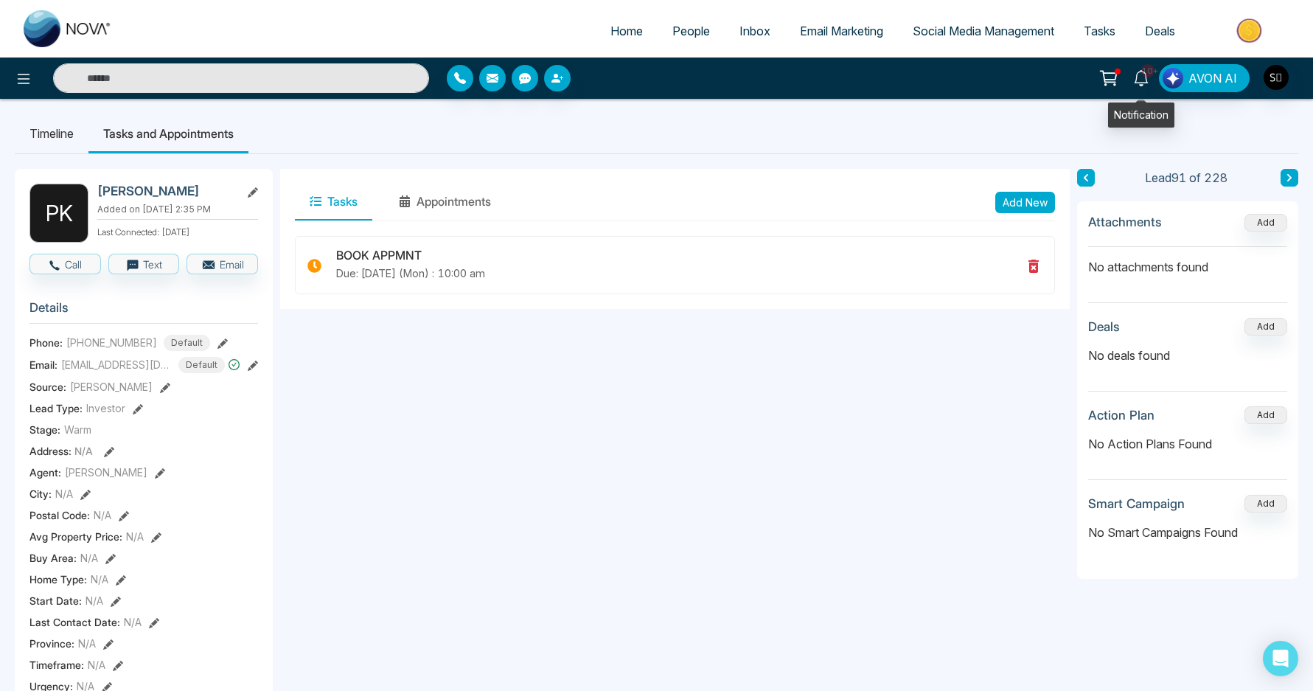
click at [1140, 80] on icon at bounding box center [1141, 78] width 16 height 16
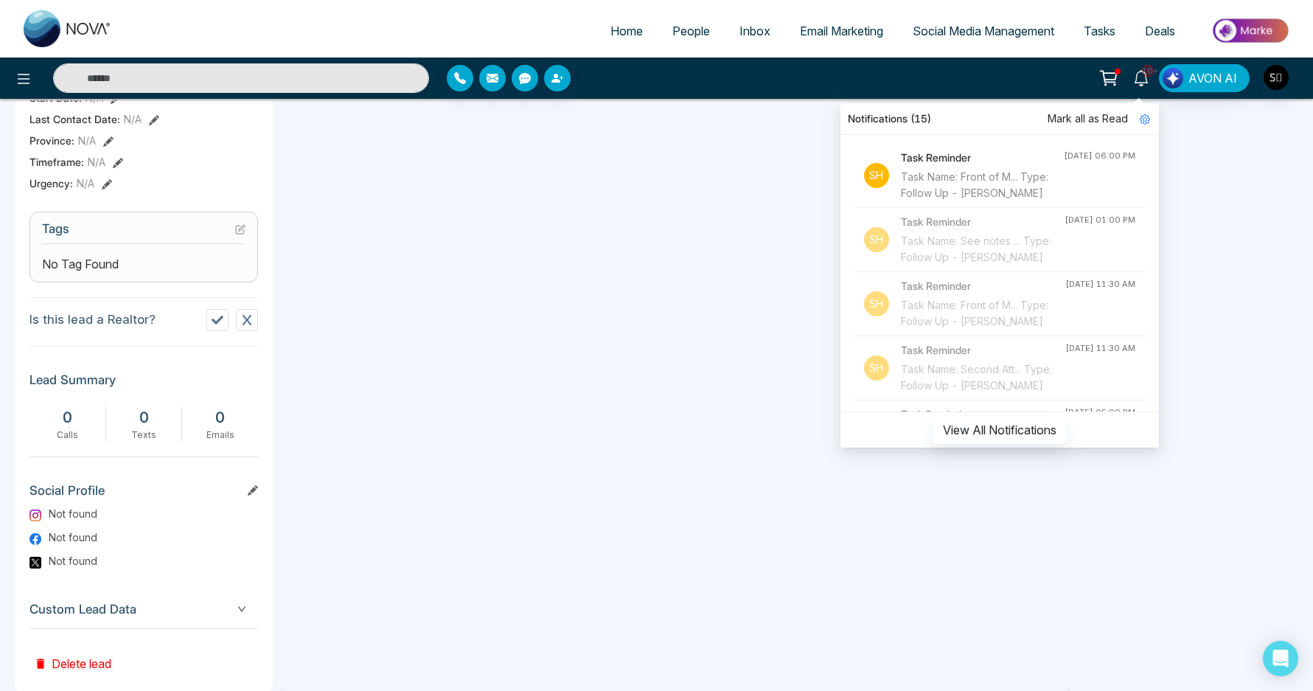
scroll to position [532, 0]
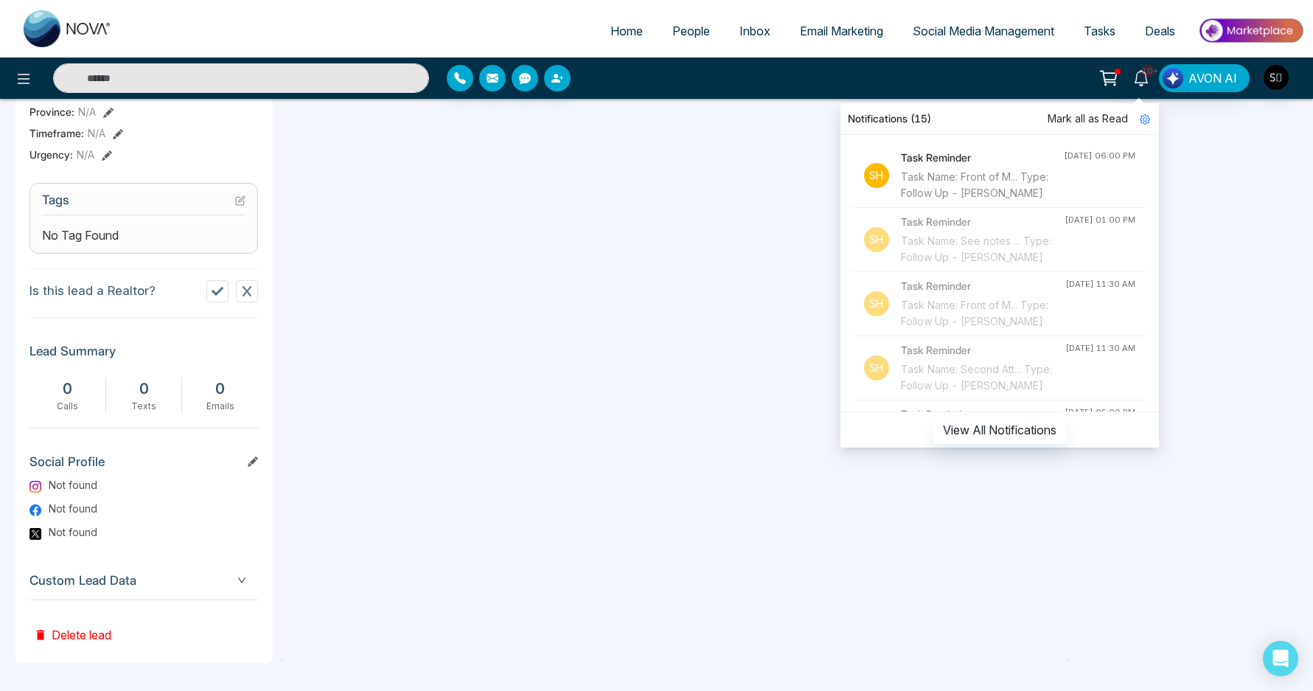
click at [625, 271] on div "Tasks Appointments Add New BOOK APPMNT Due: [DATE] (Mon) : 10:00 am" at bounding box center [675, 149] width 790 height 1024
